Goal: Task Accomplishment & Management: Use online tool/utility

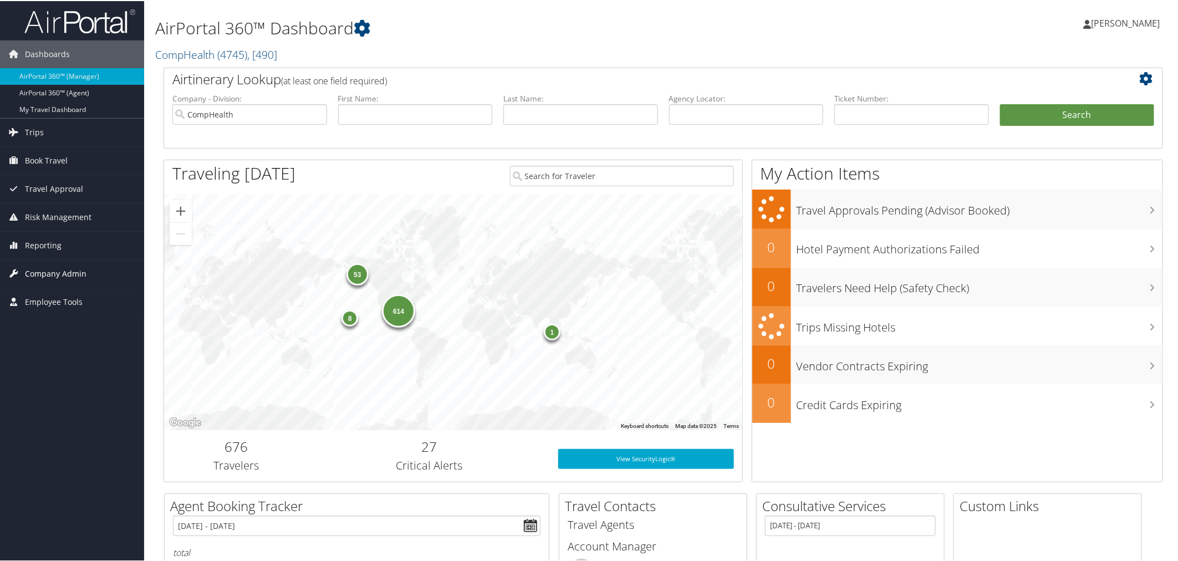
click at [53, 277] on span "Company Admin" at bounding box center [56, 273] width 62 height 28
click at [53, 275] on span "Company Admin" at bounding box center [56, 273] width 62 height 28
click at [47, 189] on span "Travel Approval" at bounding box center [54, 188] width 58 height 28
click at [38, 162] on span "Book Travel" at bounding box center [46, 160] width 43 height 28
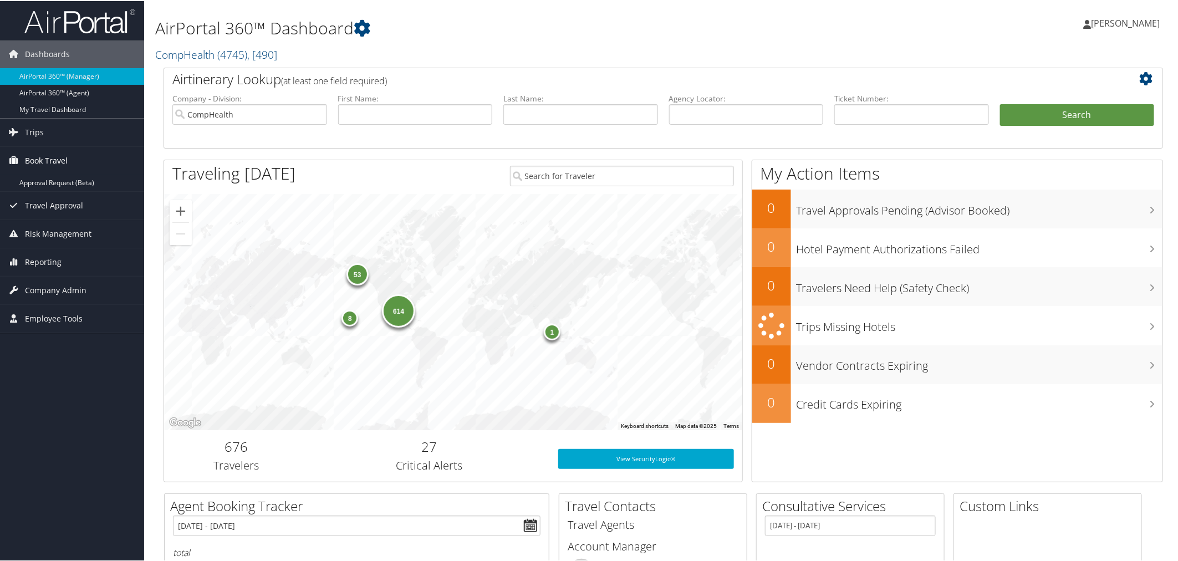
click at [38, 162] on span "Book Travel" at bounding box center [46, 160] width 43 height 28
click at [31, 134] on span "Trips" at bounding box center [34, 132] width 19 height 28
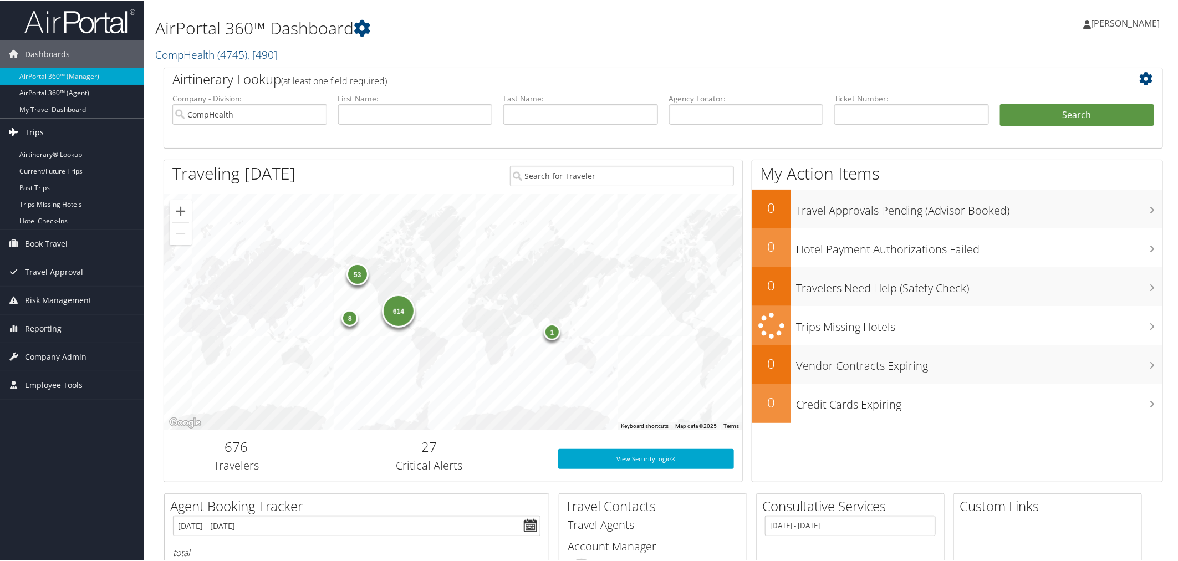
click at [32, 135] on span "Trips" at bounding box center [34, 132] width 19 height 28
click at [35, 187] on span "Travel Approval" at bounding box center [54, 188] width 58 height 28
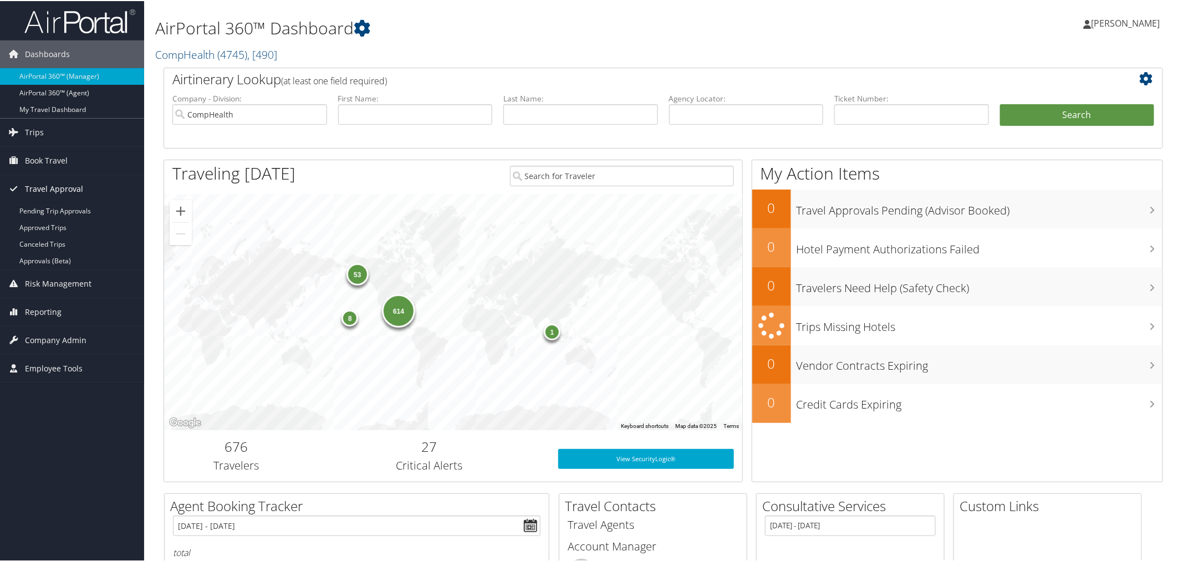
click at [35, 184] on span "Travel Approval" at bounding box center [54, 188] width 58 height 28
click at [50, 218] on span "Risk Management" at bounding box center [58, 216] width 67 height 28
click at [39, 243] on span "Reporting" at bounding box center [43, 245] width 37 height 28
click at [43, 303] on link "Virtual Pay Lookup" at bounding box center [72, 300] width 144 height 17
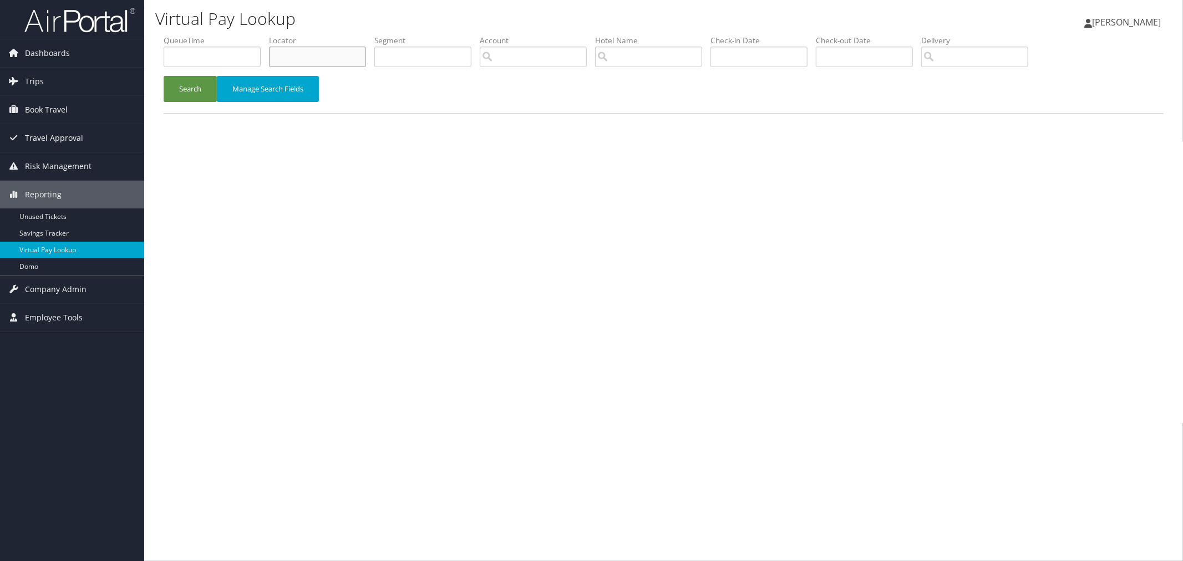
click at [307, 54] on input "text" at bounding box center [317, 57] width 97 height 21
paste input "CWAEJO"
type input "CWAEJO"
click at [184, 87] on button "Search" at bounding box center [190, 89] width 53 height 26
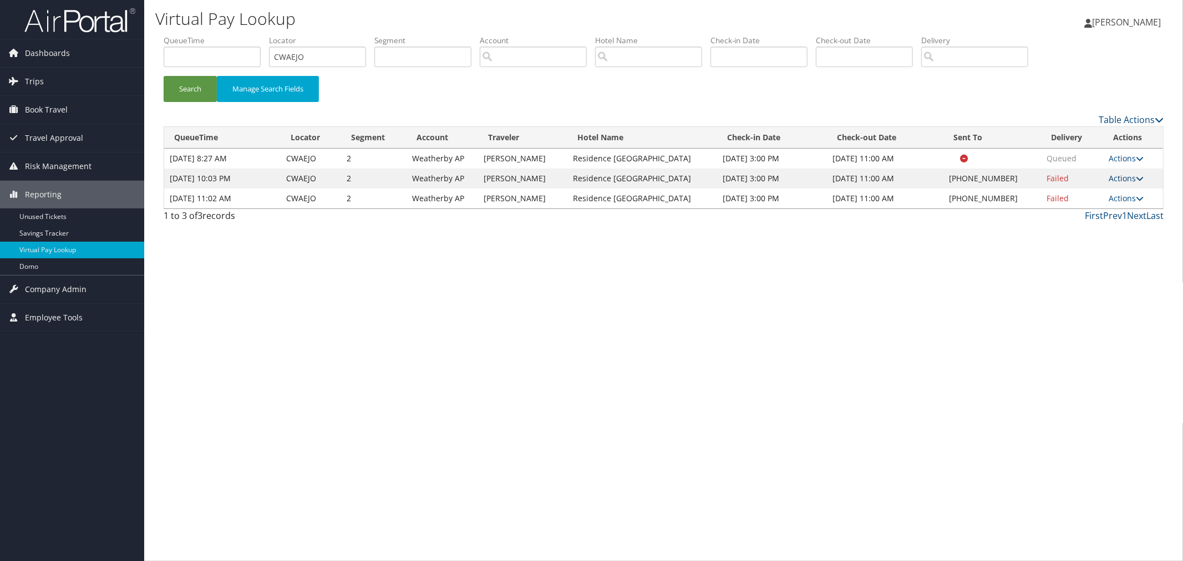
click at [1128, 179] on link "Actions" at bounding box center [1126, 178] width 35 height 11
click at [1071, 215] on link "Logs" at bounding box center [1093, 213] width 95 height 19
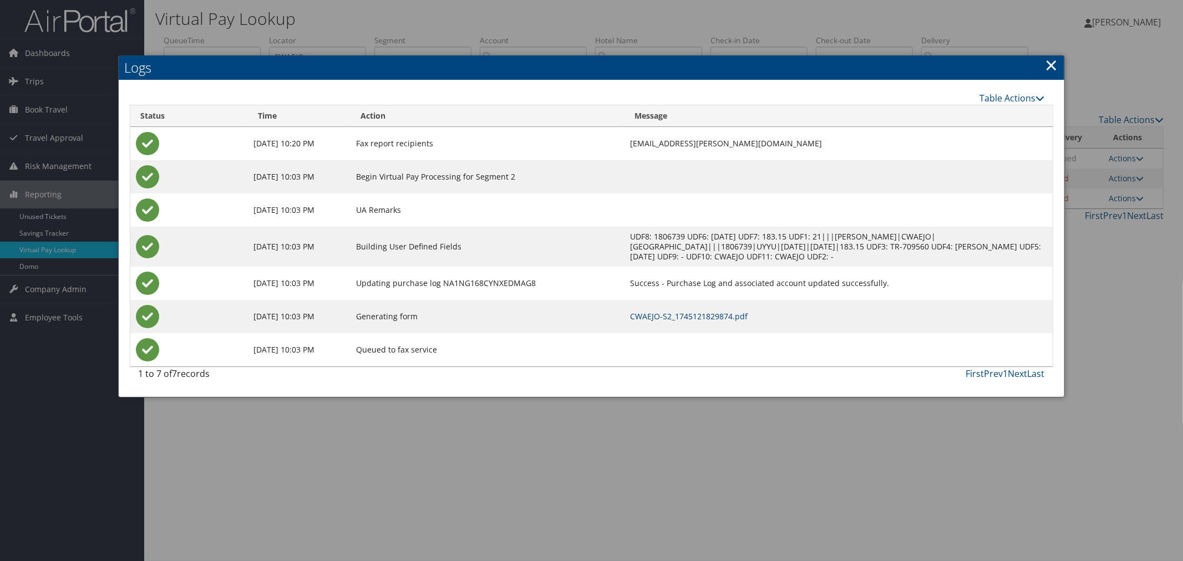
click at [703, 318] on link "CWAEJO-S2_1745121829874.pdf" at bounding box center [689, 316] width 118 height 11
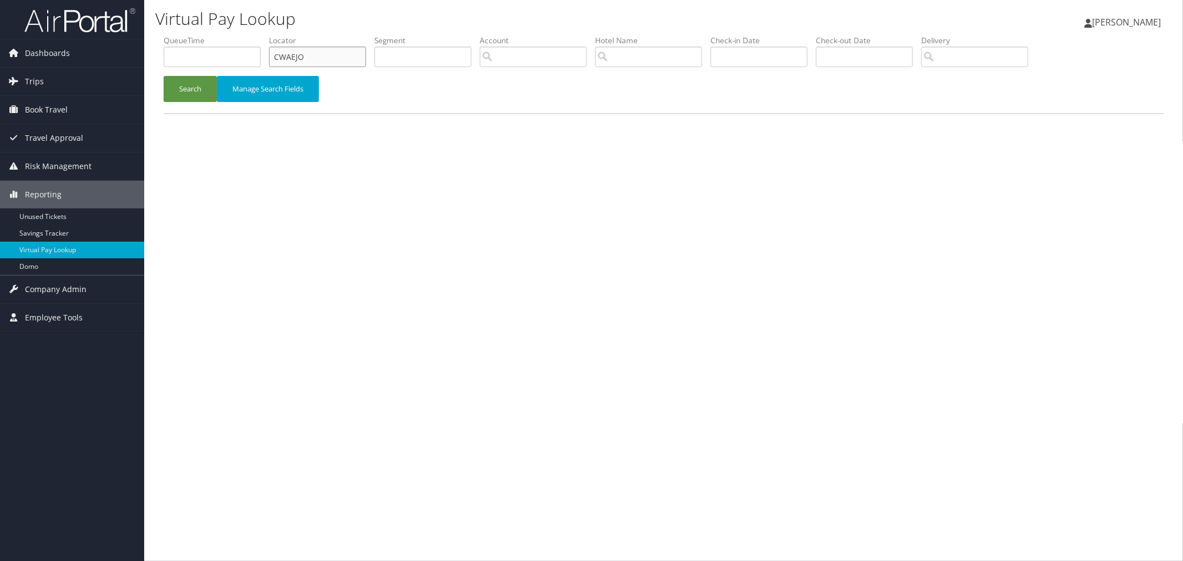
drag, startPoint x: 314, startPoint y: 51, endPoint x: 229, endPoint y: 50, distance: 85.4
click at [229, 35] on ul "QueueTime Locator CWAEJO Segment Account Traveler Hotel Name Check-in Date Chec…" at bounding box center [664, 35] width 1000 height 0
paste input "EWPNSD"
type input "EWPNSD"
click at [196, 86] on button "Search" at bounding box center [190, 89] width 53 height 26
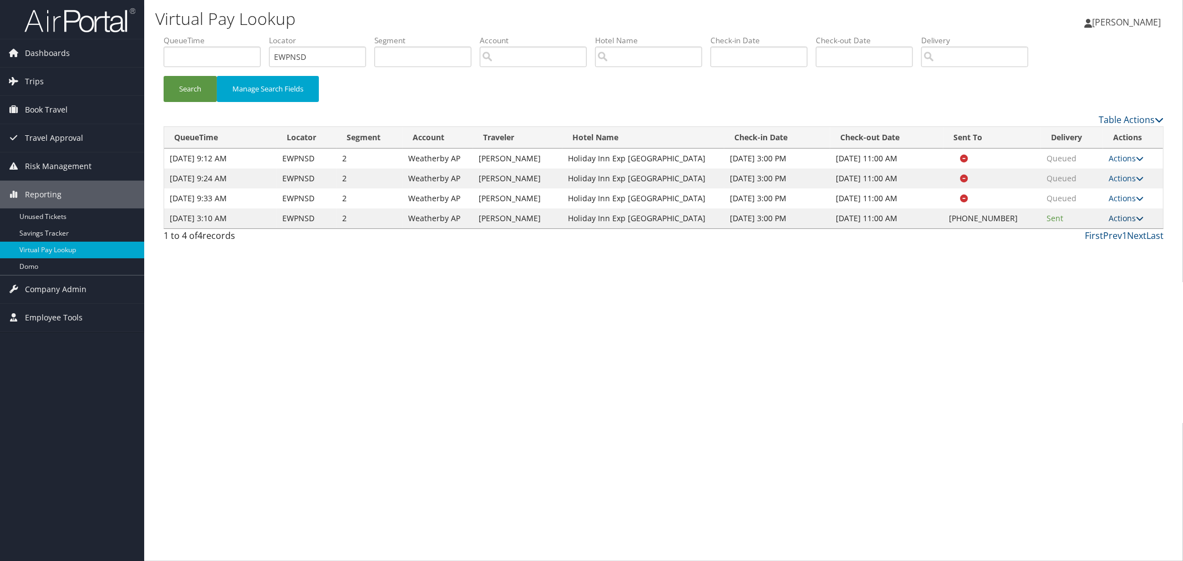
click at [1115, 221] on link "Actions" at bounding box center [1126, 218] width 35 height 11
click at [1071, 255] on link "Logs" at bounding box center [1093, 253] width 95 height 19
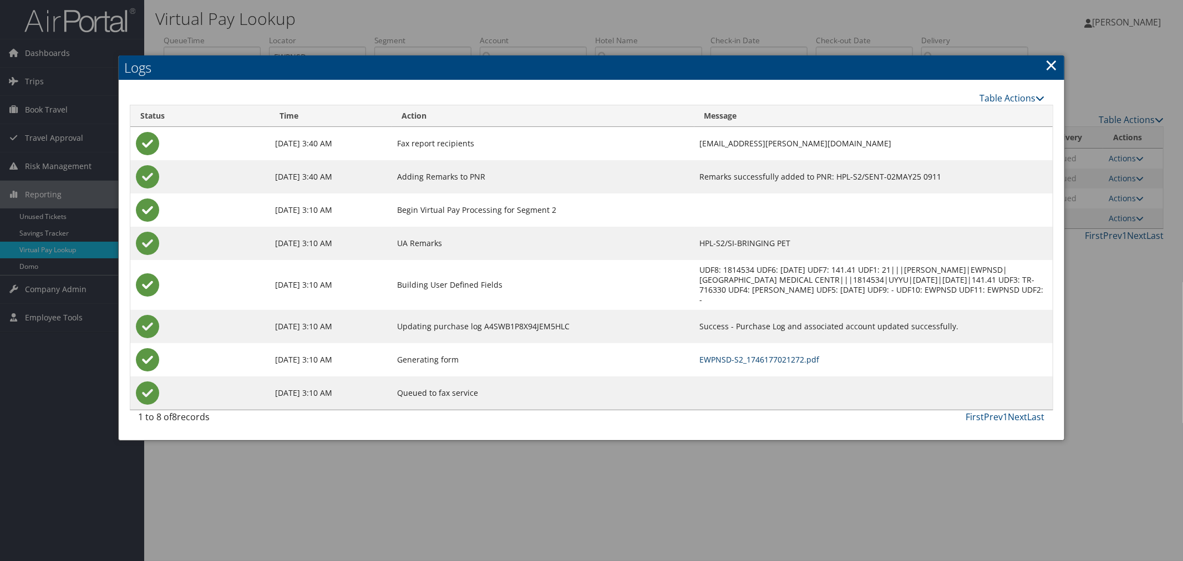
click at [700, 354] on link "EWPNSD-S2_1746177021272.pdf" at bounding box center [760, 359] width 120 height 11
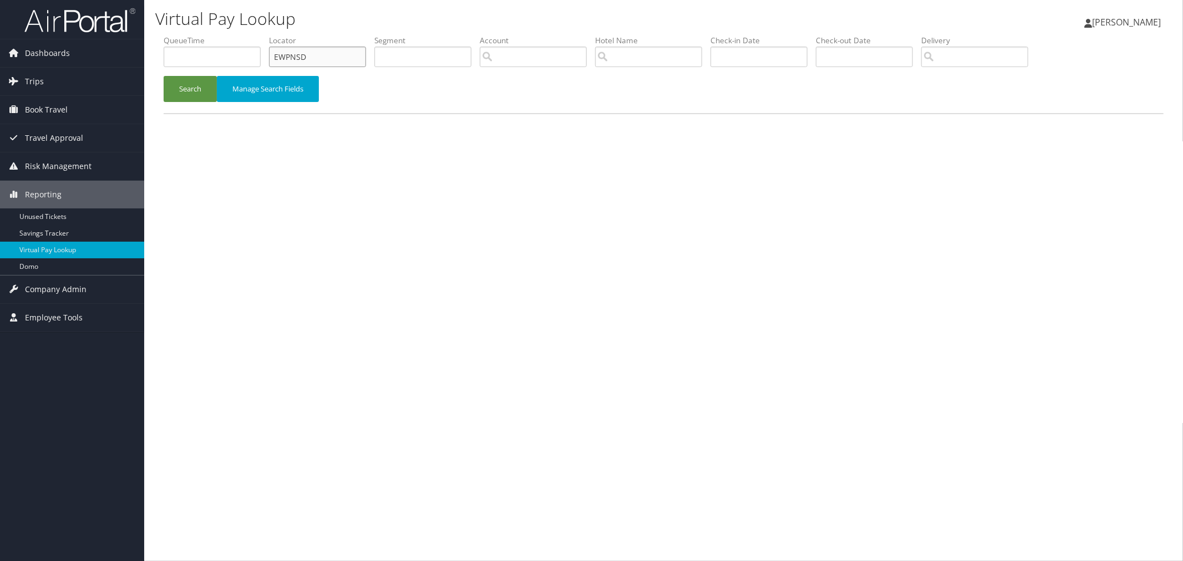
drag, startPoint x: 319, startPoint y: 53, endPoint x: 240, endPoint y: 53, distance: 79.9
click at [240, 35] on ul "QueueTime Locator EWPNSD Segment Account Traveler Hotel Name Check-in Date Chec…" at bounding box center [664, 35] width 1000 height 0
paste input "CEWBSR"
type input "CEWBSR"
click at [191, 87] on button "Search" at bounding box center [190, 89] width 53 height 26
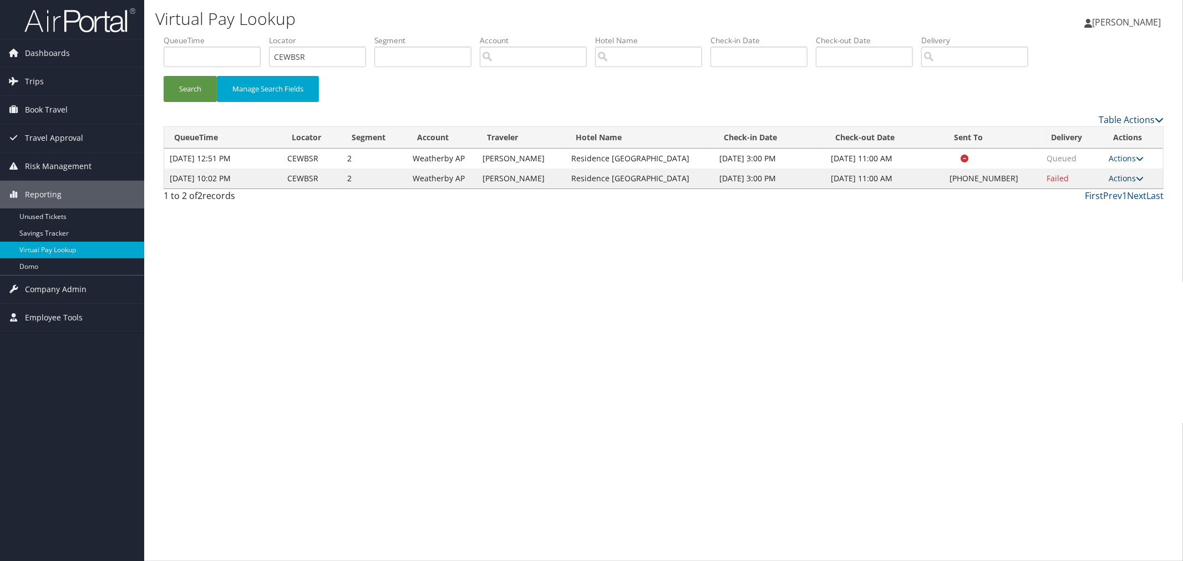
click at [1126, 178] on link "Actions" at bounding box center [1126, 178] width 35 height 11
click at [1083, 212] on link "Logs" at bounding box center [1093, 213] width 95 height 19
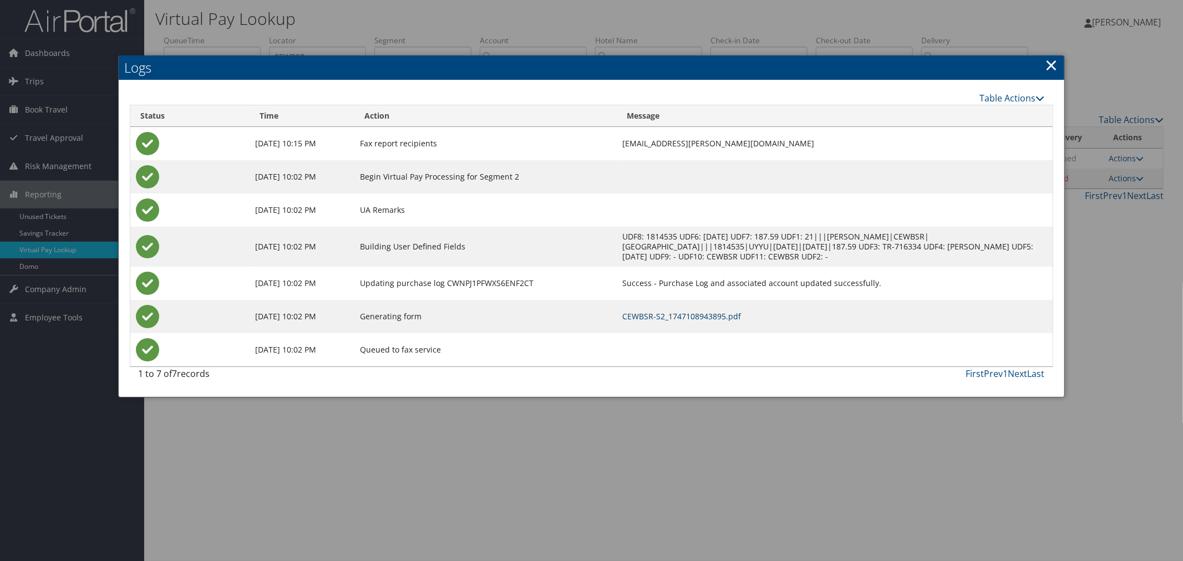
click at [711, 313] on link "CEWBSR-S2_1747108943895.pdf" at bounding box center [681, 316] width 119 height 11
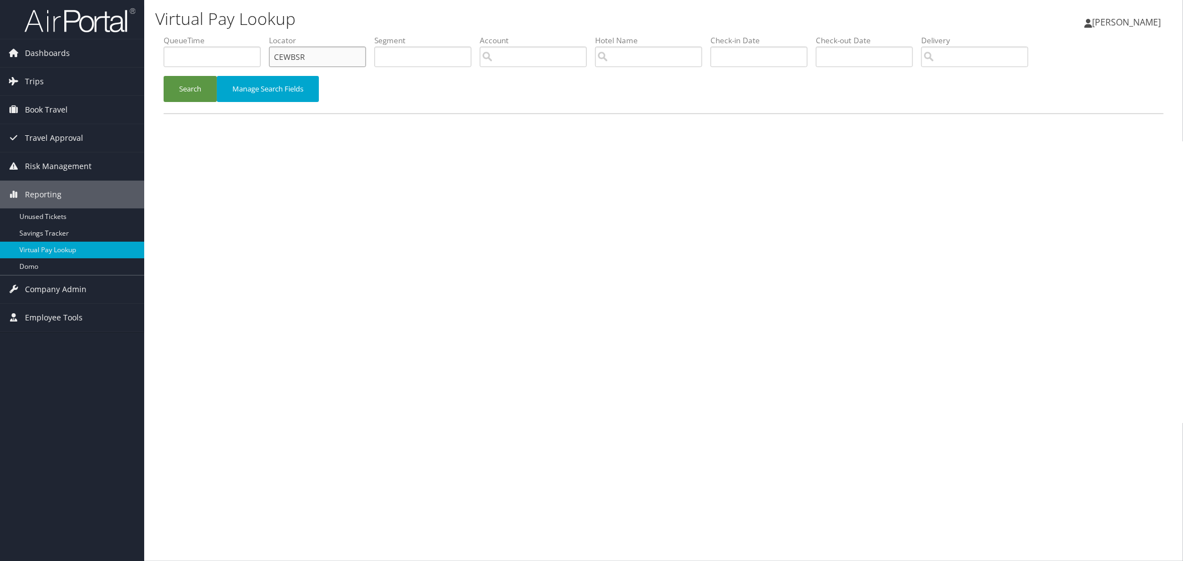
drag, startPoint x: 336, startPoint y: 55, endPoint x: 231, endPoint y: 52, distance: 105.4
click at [231, 35] on ul "QueueTime Locator CEWBSR Segment Account Traveler Hotel Name Check-in Date Chec…" at bounding box center [664, 35] width 1000 height 0
paste input "EJDMIV"
type input "EJDMIV"
click at [190, 90] on button "Search" at bounding box center [190, 89] width 53 height 26
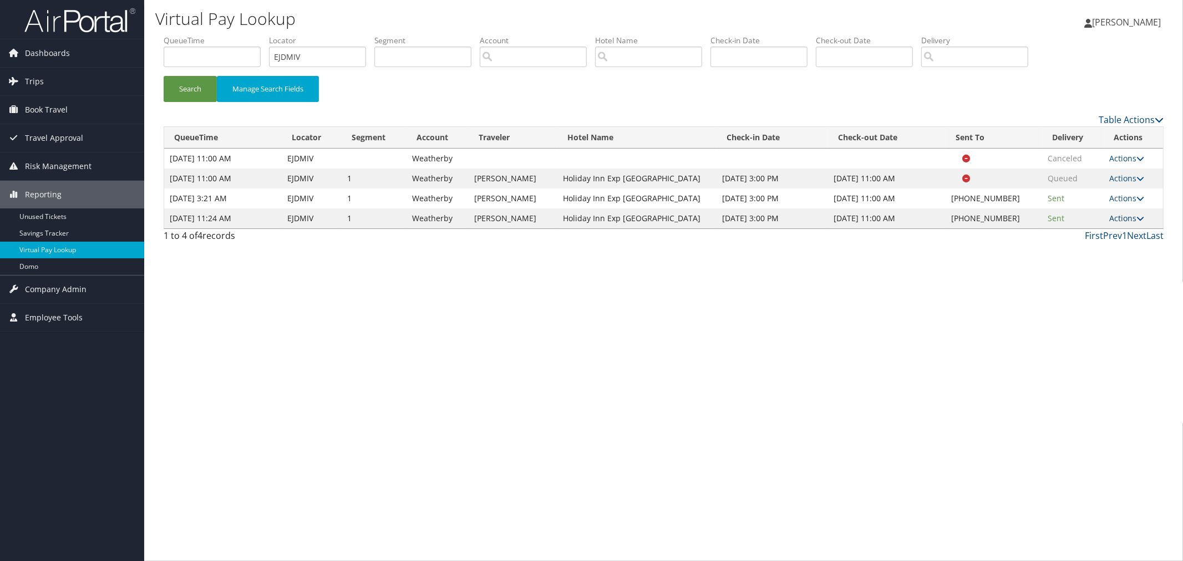
click at [1132, 221] on link "Actions" at bounding box center [1127, 218] width 35 height 11
click at [1079, 255] on link "Logs" at bounding box center [1094, 253] width 95 height 19
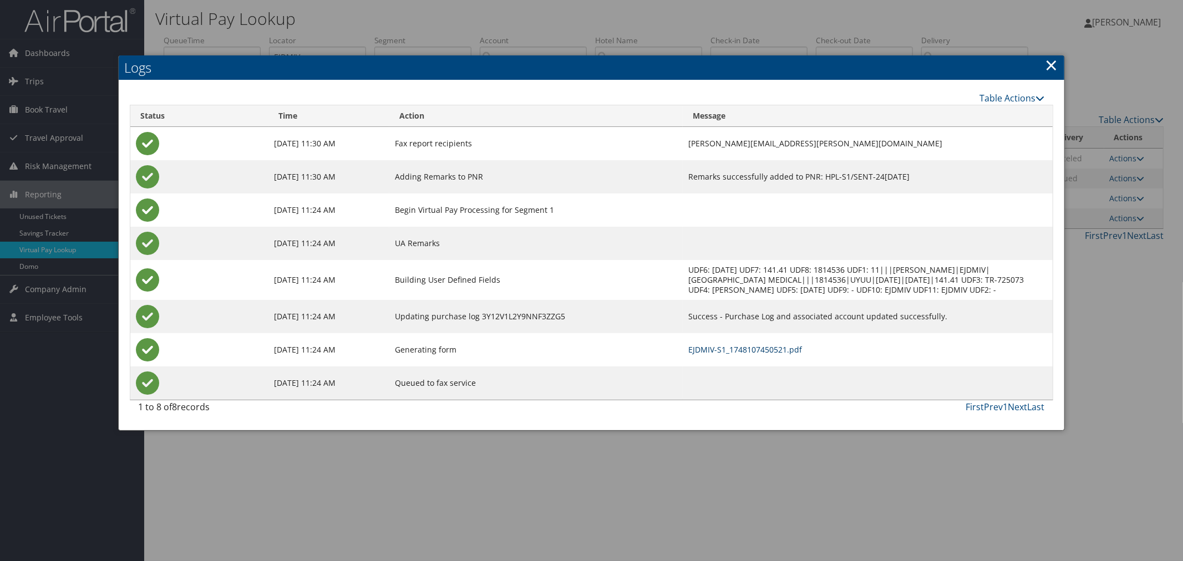
click at [744, 353] on link "EJDMIV-S1_1748107450521.pdf" at bounding box center [745, 349] width 114 height 11
